Goal: Information Seeking & Learning: Learn about a topic

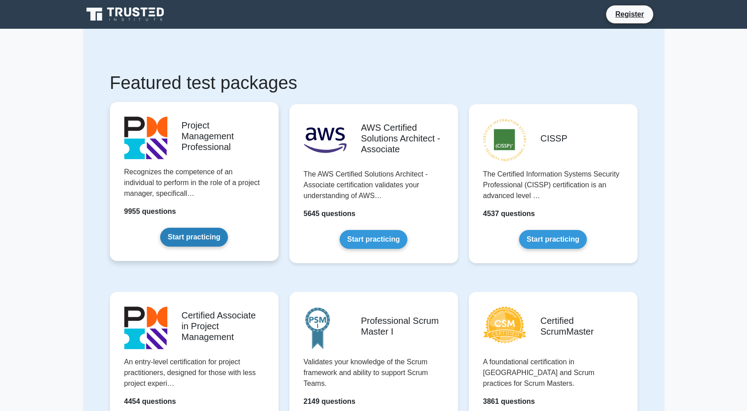
click at [203, 231] on link "Start practicing" at bounding box center [194, 237] width 68 height 19
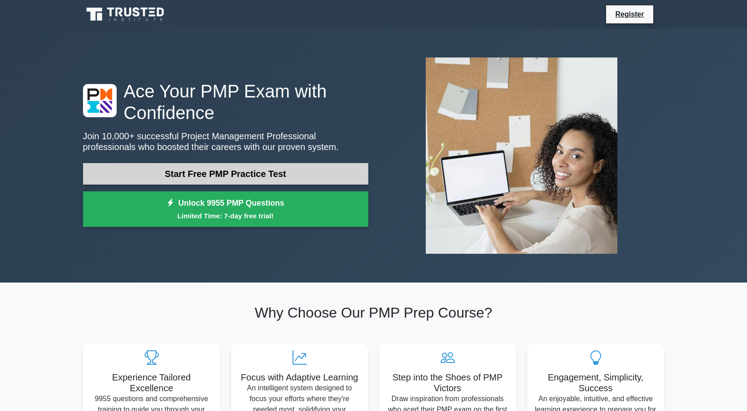
click at [217, 172] on link "Start Free PMP Practice Test" at bounding box center [225, 174] width 285 height 22
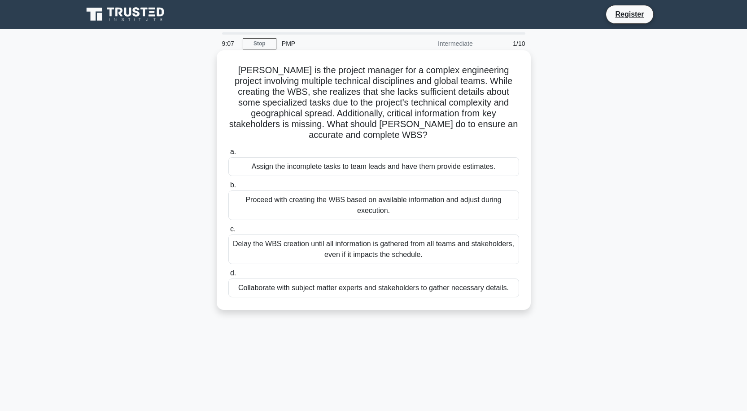
click at [376, 202] on div "Proceed with creating the WBS based on available information and adjust during …" at bounding box center [373, 205] width 291 height 30
click at [228, 188] on input "b. Proceed with creating the WBS based on available information and adjust duri…" at bounding box center [228, 185] width 0 height 6
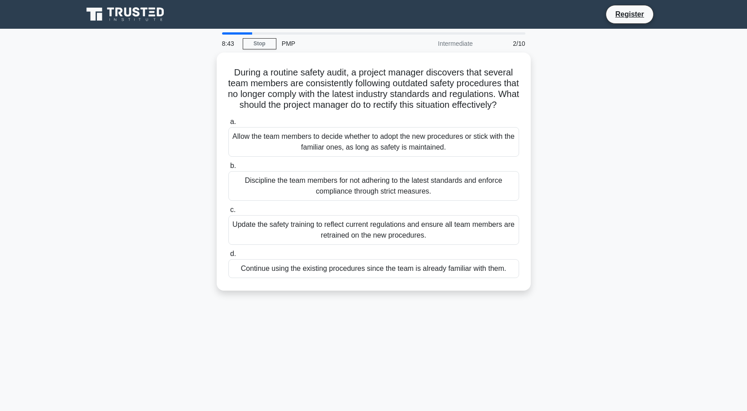
click at [456, 43] on div "Intermediate" at bounding box center [439, 44] width 79 height 18
click at [264, 41] on link "Stop" at bounding box center [260, 43] width 34 height 11
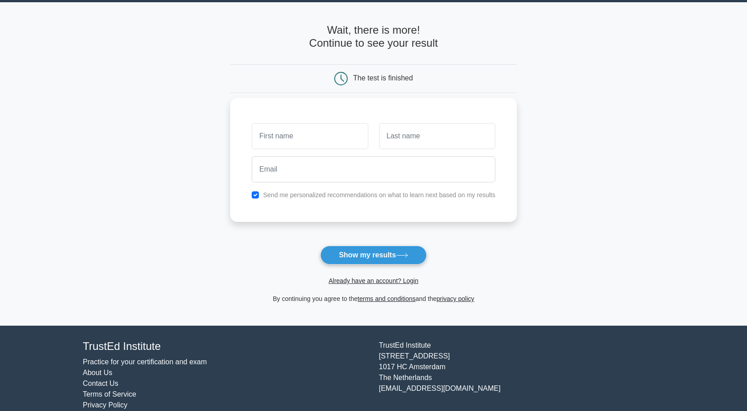
scroll to position [41, 0]
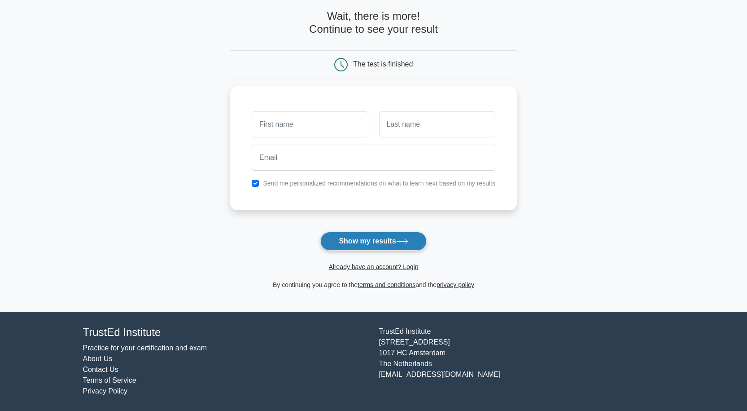
click at [375, 241] on button "Show my results" at bounding box center [373, 241] width 106 height 19
type input "OJUKO"
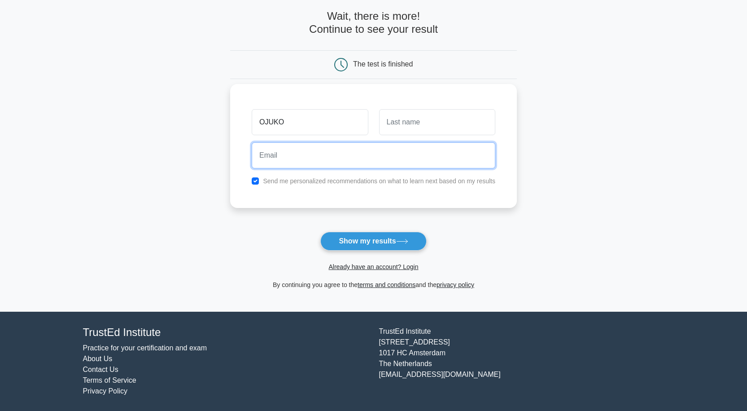
click at [312, 156] on input "email" at bounding box center [374, 155] width 244 height 26
type input "ojukosamuel55@gmail.com"
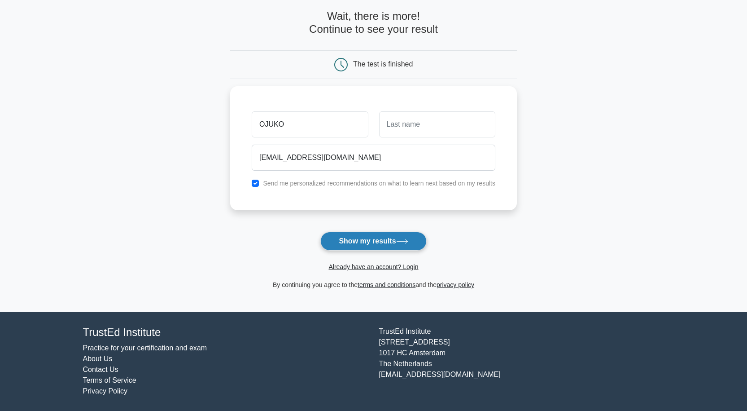
click at [390, 245] on button "Show my results" at bounding box center [373, 241] width 106 height 19
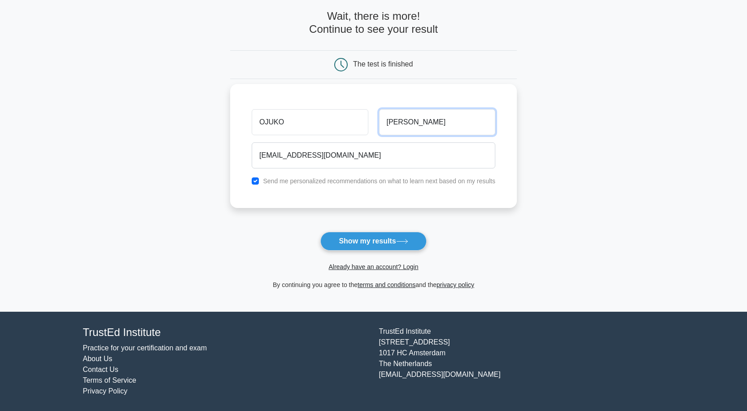
type input "SAMUEL"
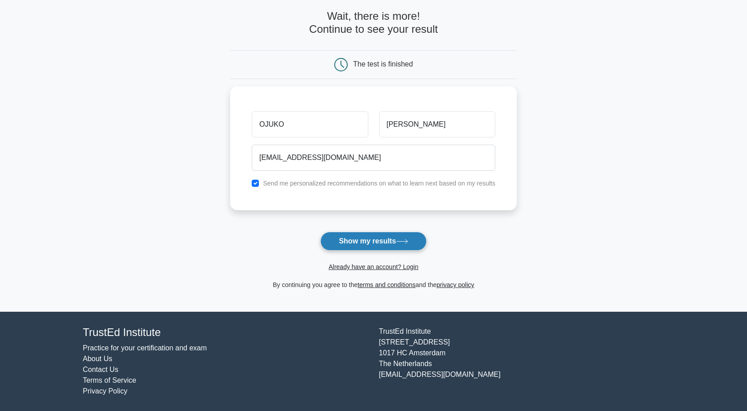
click at [385, 241] on button "Show my results" at bounding box center [373, 241] width 106 height 19
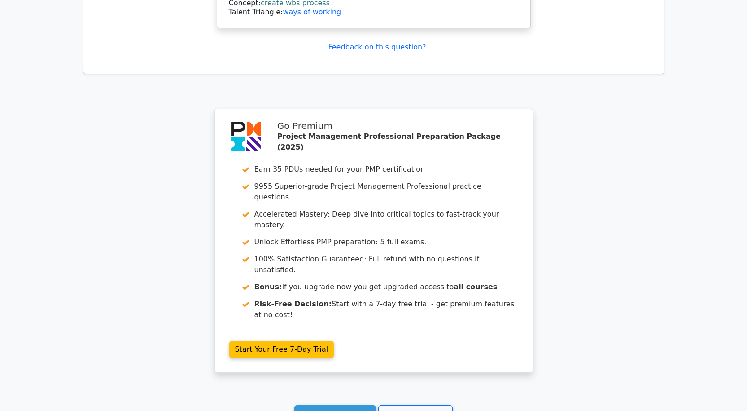
scroll to position [1188, 0]
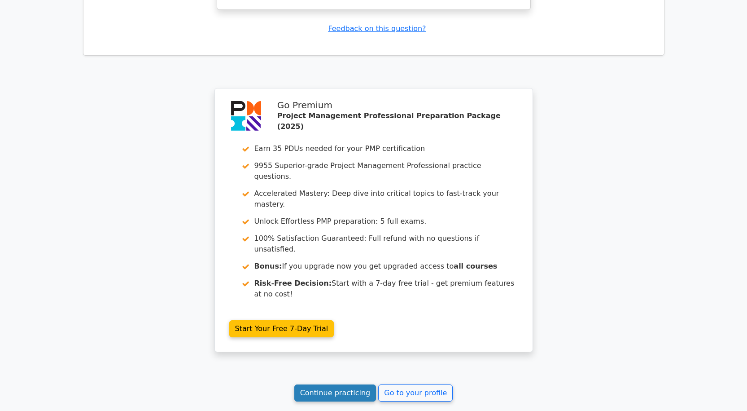
click at [359, 384] on link "Continue practicing" at bounding box center [335, 392] width 82 height 17
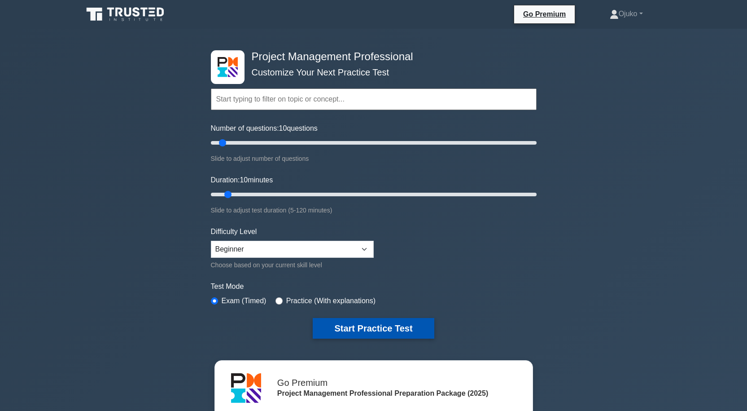
click at [362, 331] on button "Start Practice Test" at bounding box center [373, 328] width 121 height 21
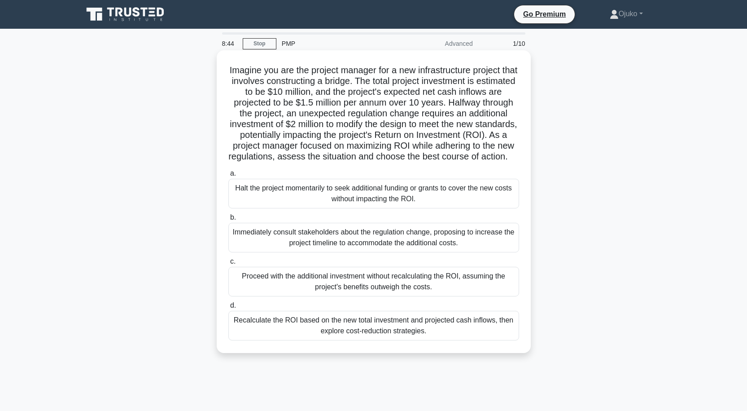
click at [353, 292] on div "Proceed with the additional investment without recalculating the ROI, assuming …" at bounding box center [373, 282] width 291 height 30
click at [228, 264] on input "c. Proceed with the additional investment without recalculating the ROI, assumi…" at bounding box center [228, 262] width 0 height 6
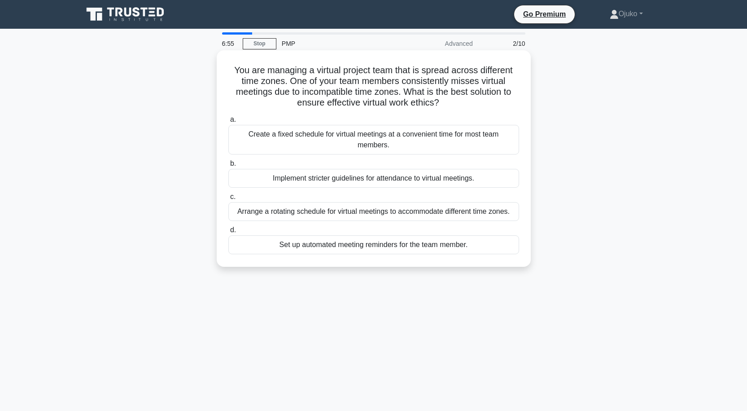
click at [241, 140] on div "Create a fixed schedule for virtual meetings at a convenient time for most team…" at bounding box center [373, 140] width 291 height 30
click at [228, 123] on input "a. Create a fixed schedule for virtual meetings at a convenient time for most t…" at bounding box center [228, 120] width 0 height 6
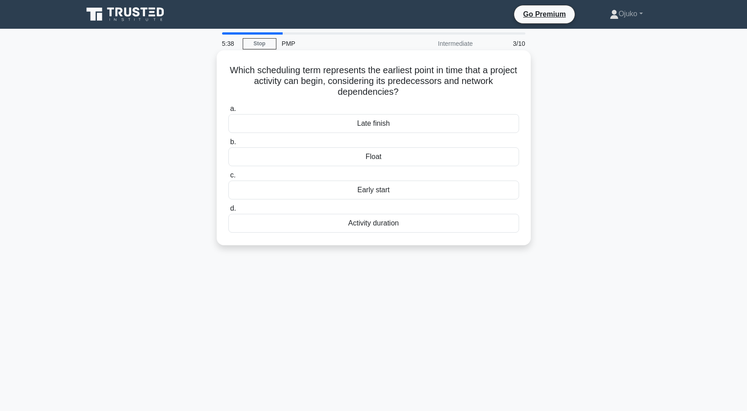
click at [373, 193] on div "Early start" at bounding box center [373, 189] width 291 height 19
click at [228, 178] on input "c. Early start" at bounding box center [228, 175] width 0 height 6
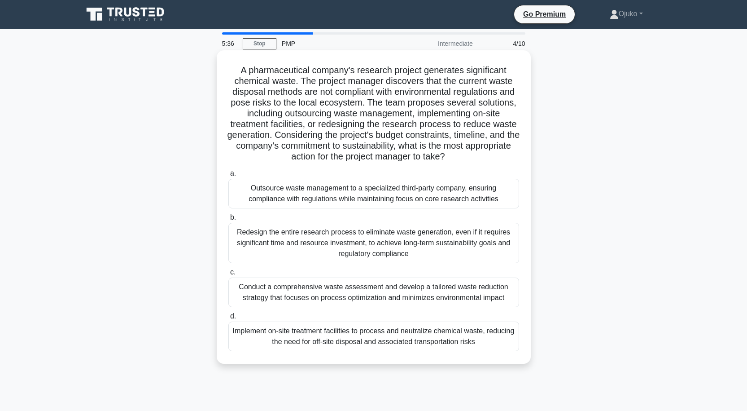
click at [365, 241] on div "Redesign the entire research process to eliminate waste generation, even if it …" at bounding box center [373, 243] width 291 height 40
click at [228, 220] on input "b. Redesign the entire research process to eliminate waste generation, even if …" at bounding box center [228, 218] width 0 height 6
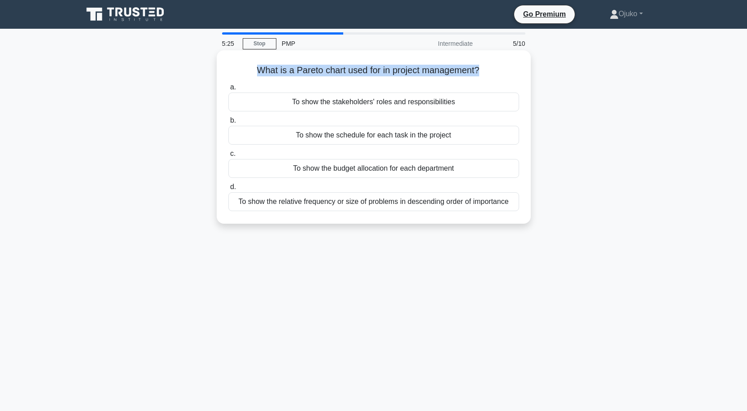
drag, startPoint x: 480, startPoint y: 69, endPoint x: 258, endPoint y: 72, distance: 222.6
click at [258, 72] on h5 "What is a Pareto chart used for in project management? .spinner_0XTQ{transform-…" at bounding box center [374, 71] width 293 height 12
copy h5 "What is a Pareto chart used for in project management?"
click at [347, 135] on div "To show the schedule for each task in the project" at bounding box center [373, 135] width 291 height 19
click at [228, 123] on input "b. To show the schedule for each task in the project" at bounding box center [228, 121] width 0 height 6
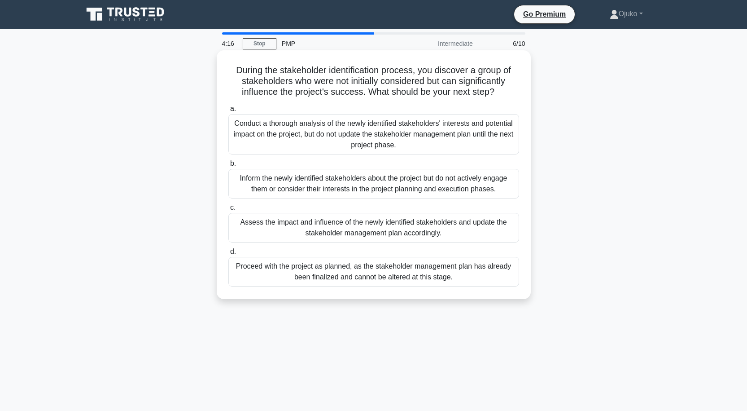
click at [326, 183] on div "Inform the newly identified stakeholders about the project but do not actively …" at bounding box center [373, 184] width 291 height 30
click at [228, 167] on input "b. Inform the newly identified stakeholders about the project but do not active…" at bounding box center [228, 164] width 0 height 6
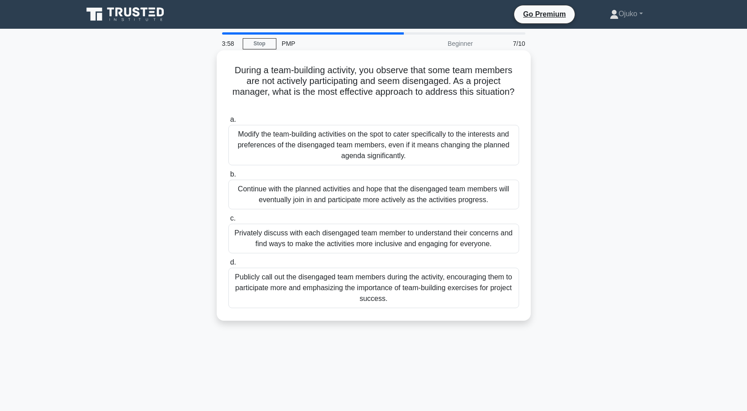
click at [258, 155] on div "Modify the team-building activities on the spot to cater specifically to the in…" at bounding box center [373, 145] width 291 height 40
click at [228, 123] on input "a. Modify the team-building activities on the spot to cater specifically to the…" at bounding box center [228, 120] width 0 height 6
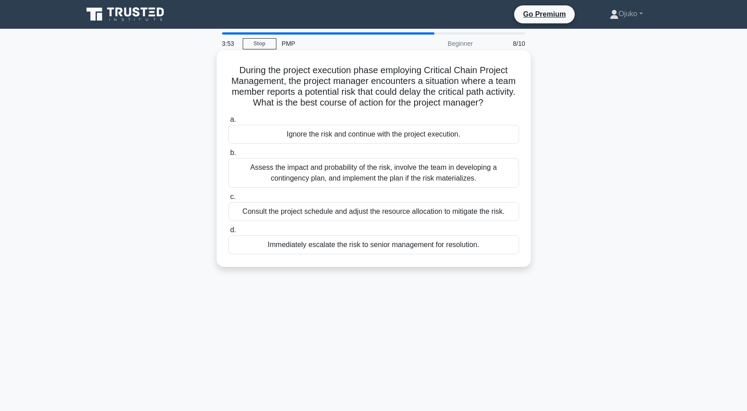
click at [261, 176] on div "Assess the impact and probability of the risk, involve the team in developing a…" at bounding box center [373, 173] width 291 height 30
click at [228, 156] on input "b. Assess the impact and probability of the risk, involve the team in developin…" at bounding box center [228, 153] width 0 height 6
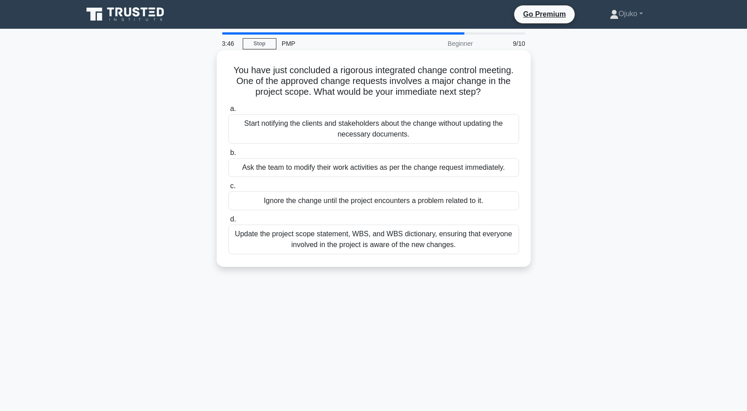
click at [307, 239] on div "Update the project scope statement, WBS, and WBS dictionary, ensuring that ever…" at bounding box center [373, 239] width 291 height 30
click at [228, 222] on input "d. Update the project scope statement, WBS, and WBS dictionary, ensuring that e…" at bounding box center [228, 219] width 0 height 6
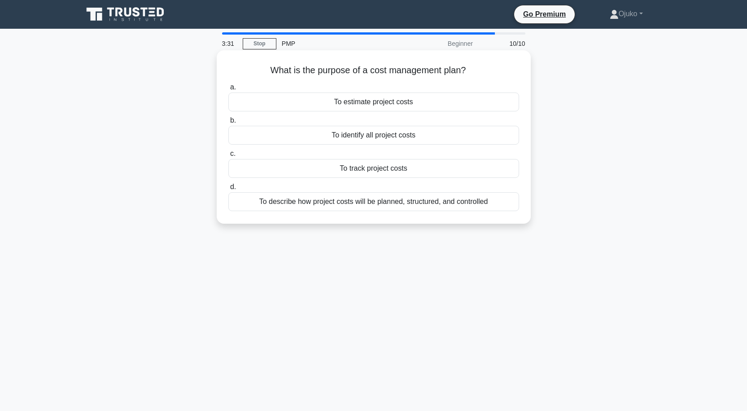
click at [332, 202] on div "To describe how project costs will be planned, structured, and controlled" at bounding box center [373, 201] width 291 height 19
click at [228, 190] on input "d. To describe how project costs will be planned, structured, and controlled" at bounding box center [228, 187] width 0 height 6
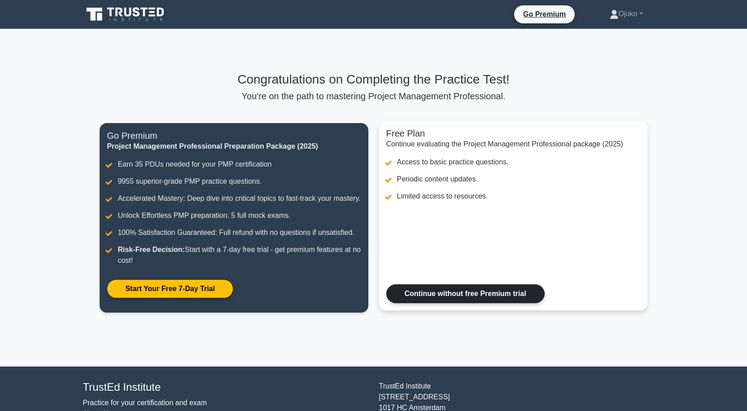
click at [472, 303] on link "Continue without free Premium trial" at bounding box center [465, 293] width 158 height 19
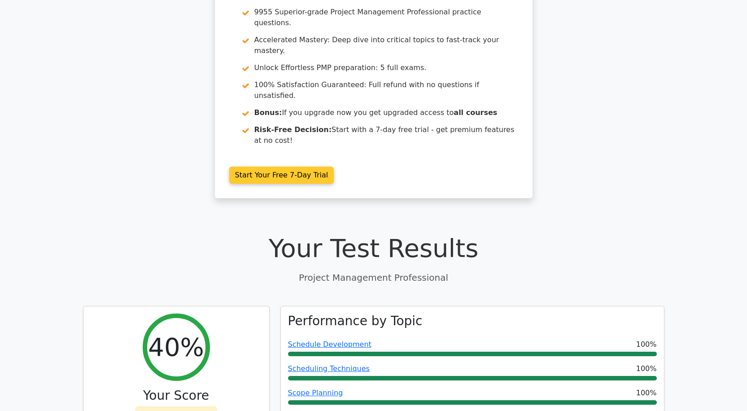
scroll to position [180, 0]
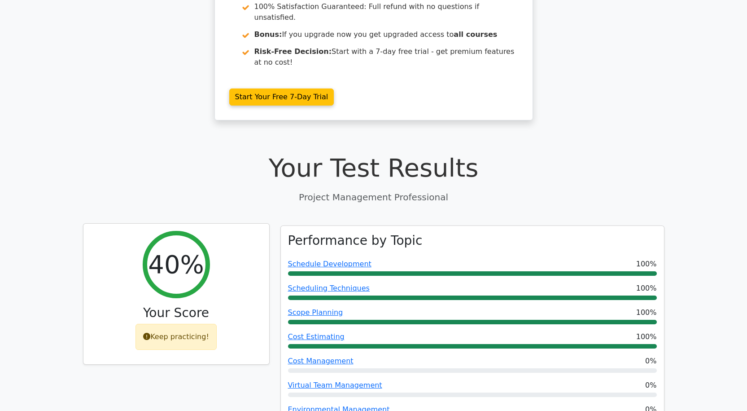
click at [189, 324] on div "Keep practicing!" at bounding box center [176, 337] width 81 height 26
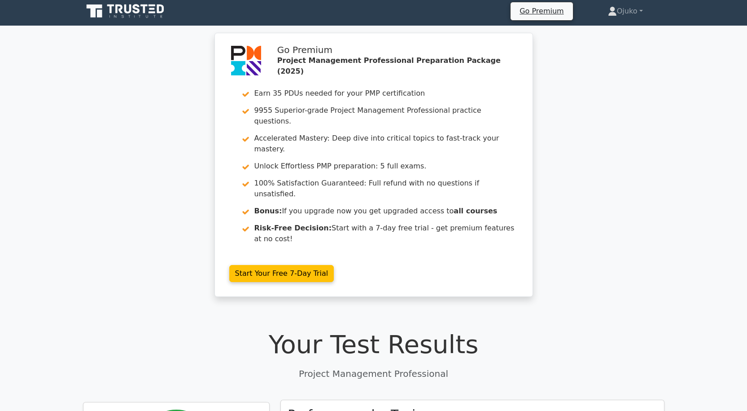
scroll to position [0, 0]
